Goal: Transaction & Acquisition: Purchase product/service

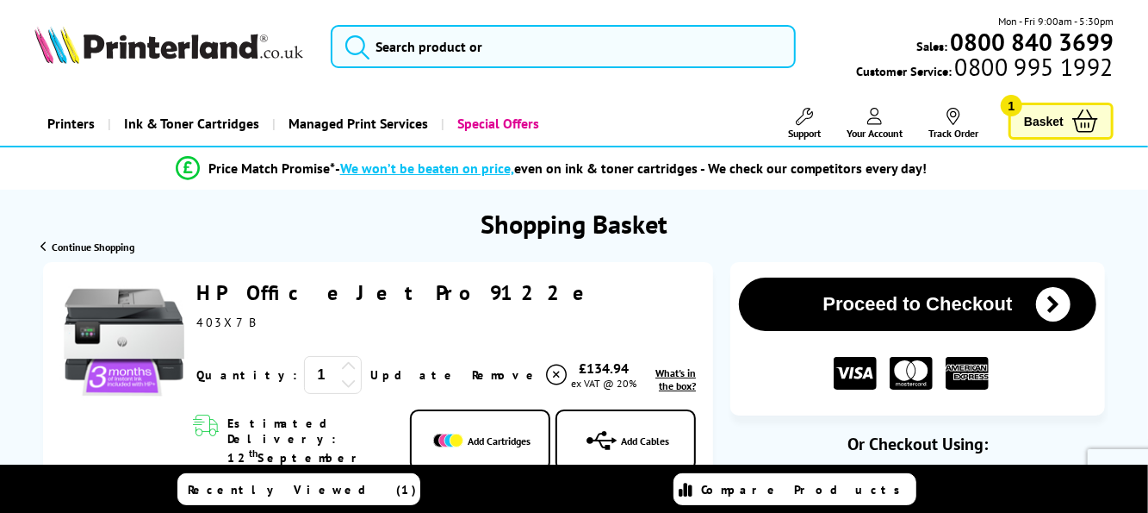
click at [656, 416] on link "Add Cables" at bounding box center [626, 440] width 140 height 62
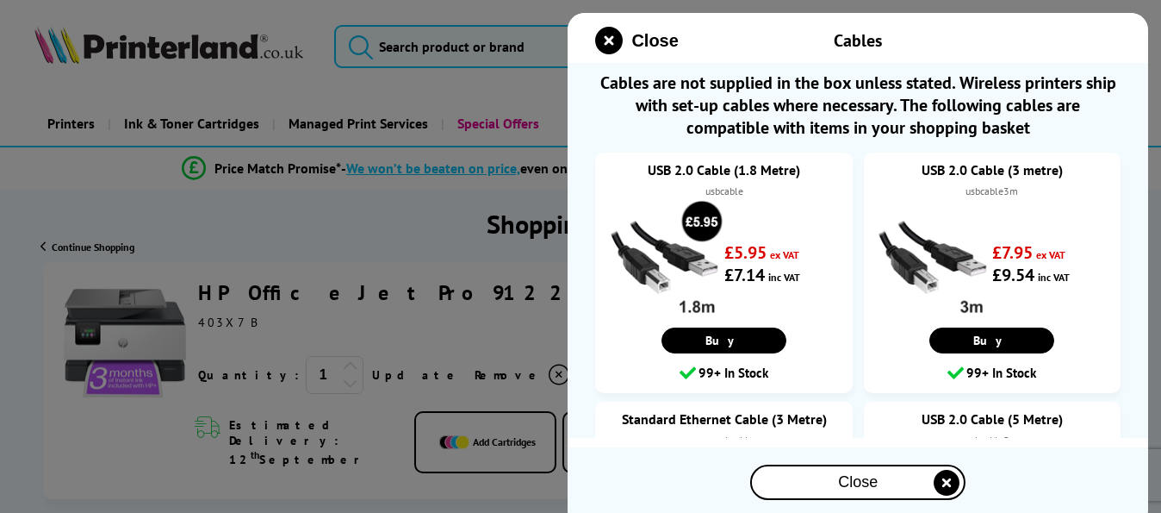
click at [718, 443] on div "Close Cables Cables are not supplied in the box unless stated. Wireless printer…" at bounding box center [858, 269] width 581 height 513
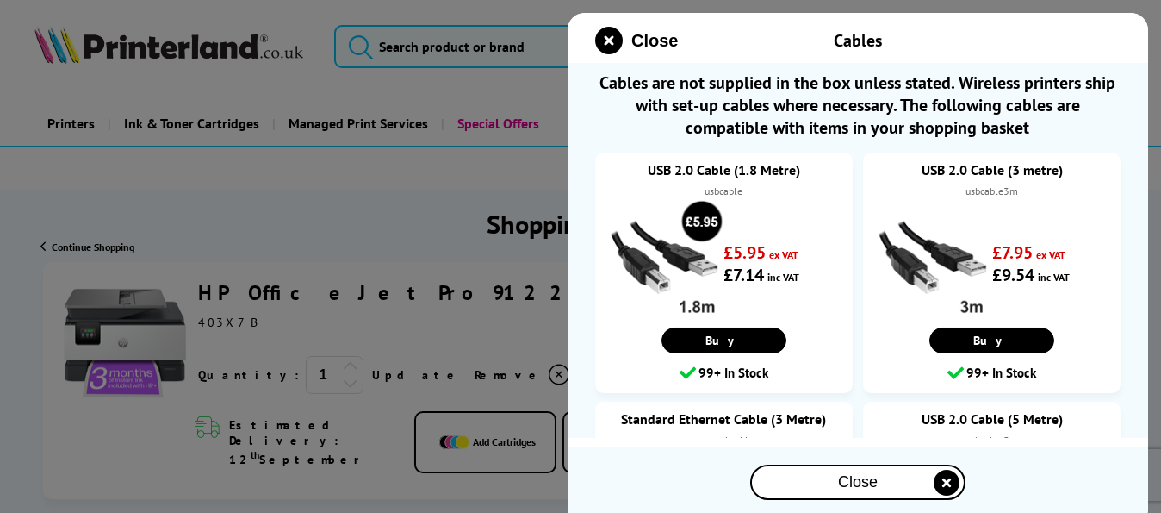
click at [1015, 323] on li "USB 2.0 Cable (3 metre) usbcable3m £7.95 ex VAT £9.54 inc VAT Buy" at bounding box center [992, 272] width 258 height 240
click at [899, 482] on div "Close" at bounding box center [858, 482] width 212 height 32
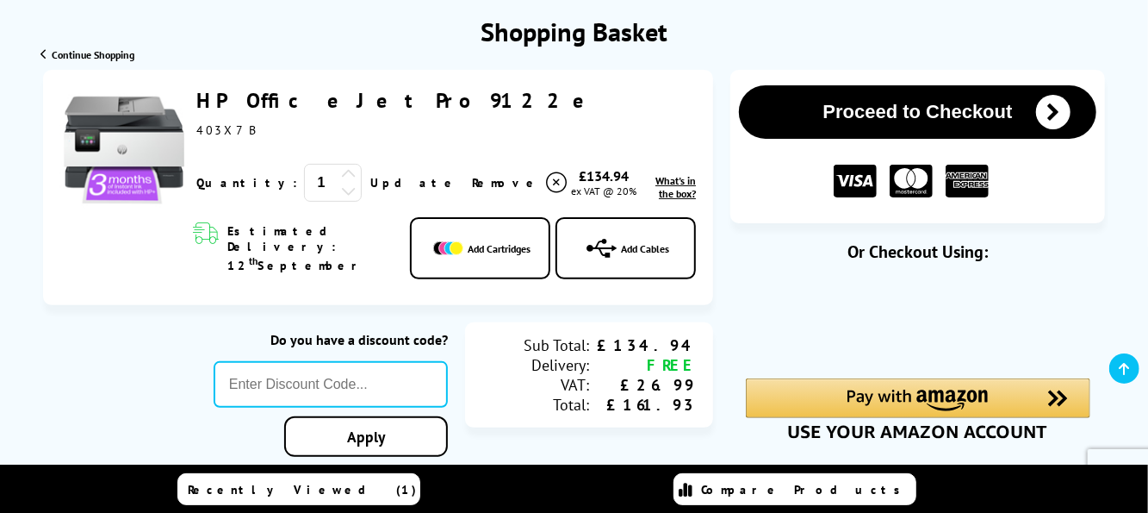
scroll to position [198, 0]
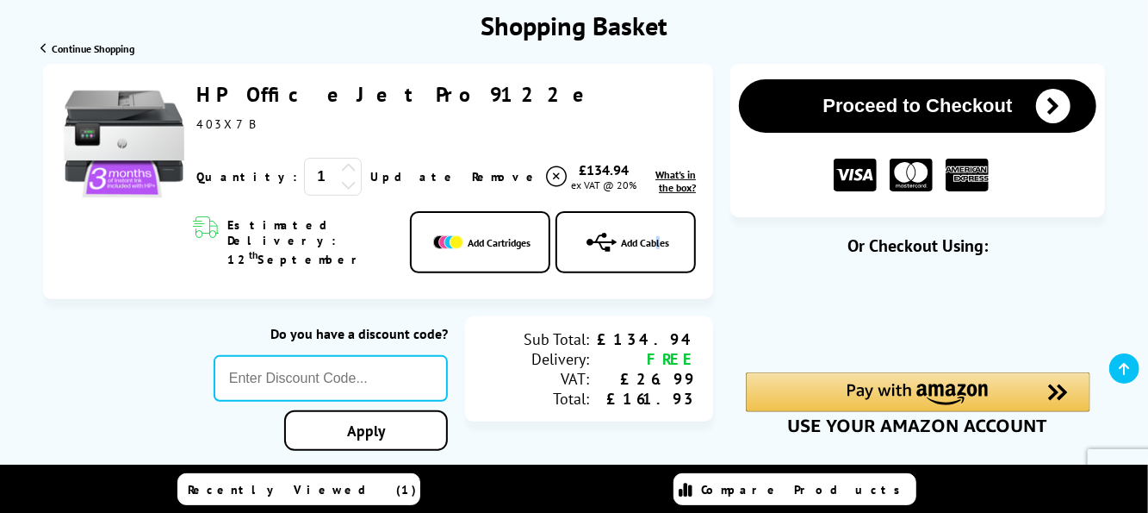
click at [661, 214] on link "Add Cables" at bounding box center [626, 242] width 140 height 62
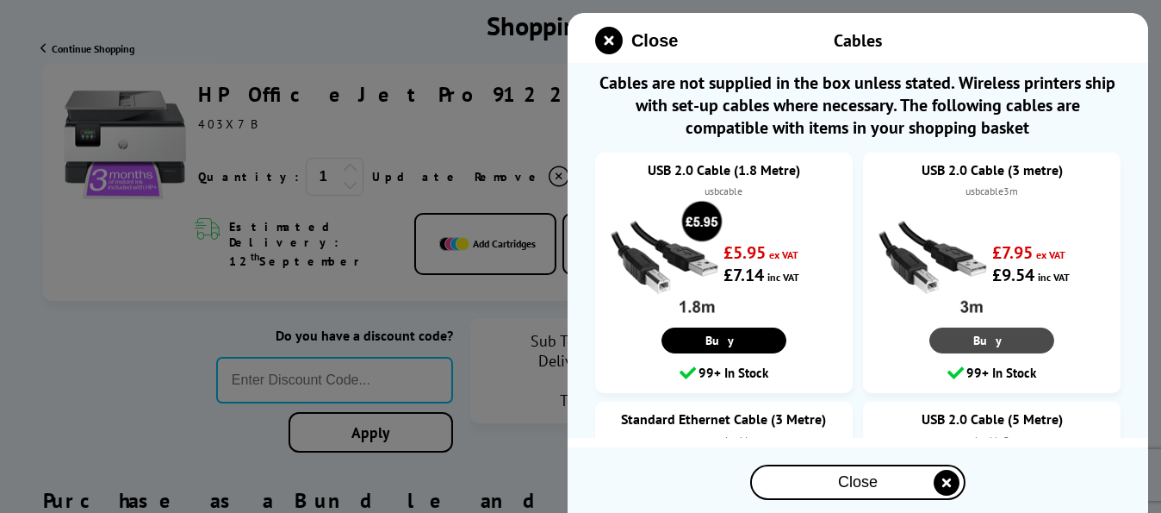
click at [1004, 327] on link "Buy" at bounding box center [991, 340] width 125 height 26
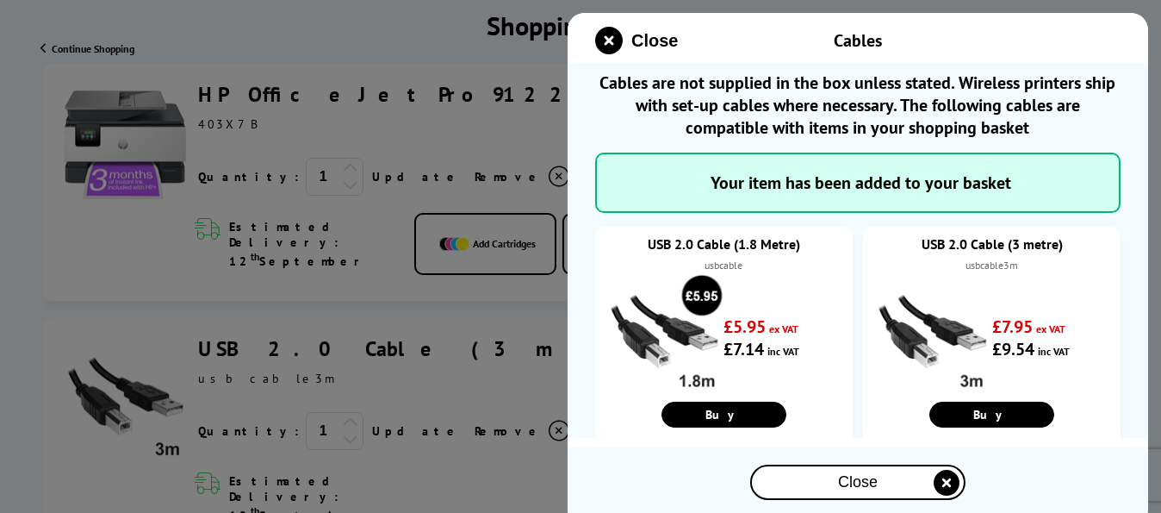
click at [945, 475] on icon "close modal" at bounding box center [947, 482] width 26 height 26
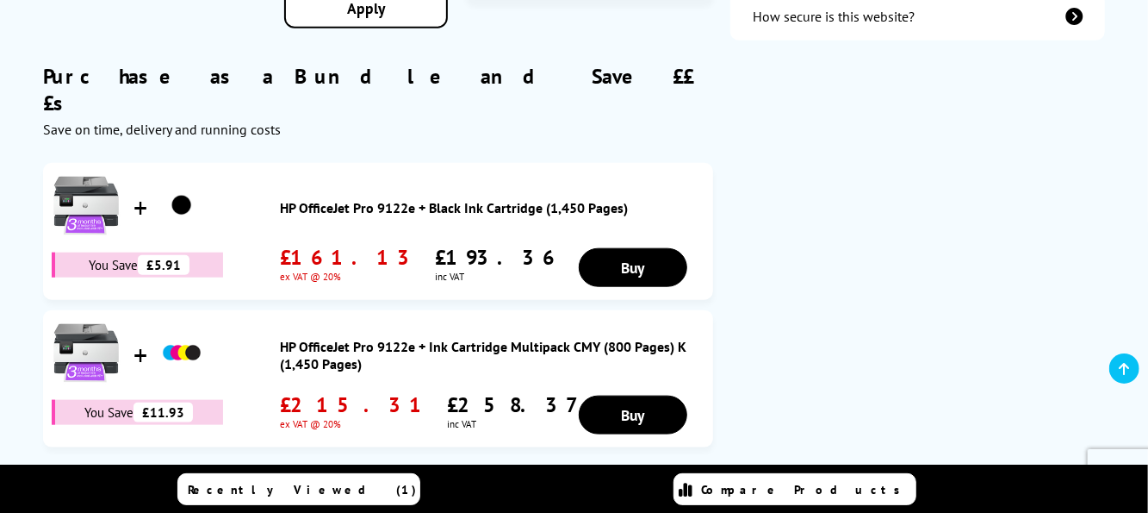
scroll to position [879, 0]
